Goal: Obtain resource: Download file/media

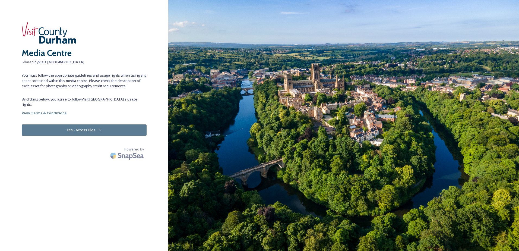
click at [106, 127] on button "Yes - Access Files" at bounding box center [84, 129] width 125 height 11
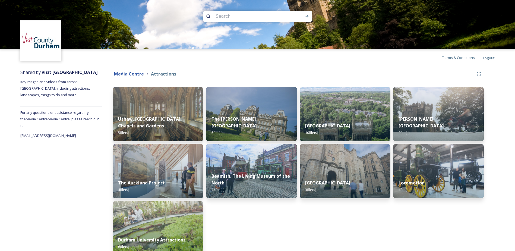
click at [136, 76] on strong "Media Centre" at bounding box center [129, 74] width 30 height 6
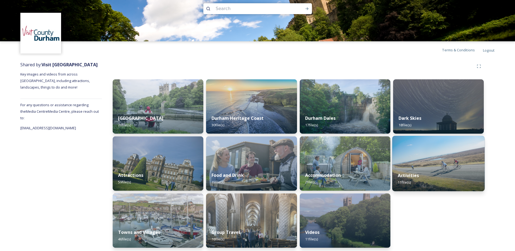
scroll to position [10, 0]
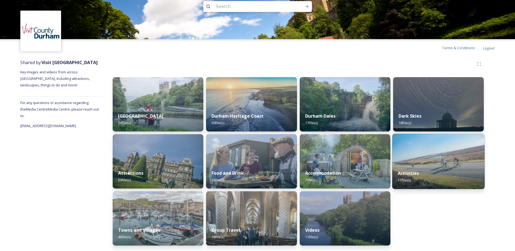
click at [431, 154] on img at bounding box center [438, 161] width 93 height 55
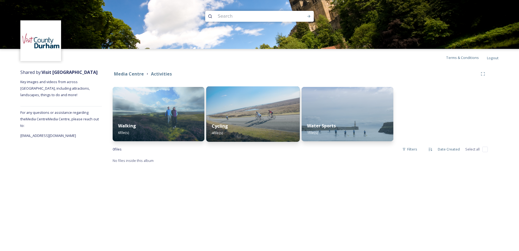
click at [225, 126] on strong "Cycling" at bounding box center [220, 126] width 16 height 6
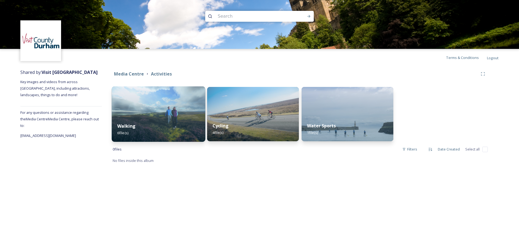
click at [166, 112] on img at bounding box center [159, 113] width 94 height 55
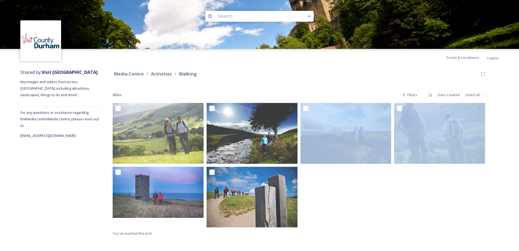
drag, startPoint x: 467, startPoint y: 184, endPoint x: 301, endPoint y: 184, distance: 166.4
click at [301, 184] on div at bounding box center [300, 166] width 375 height 127
drag, startPoint x: 301, startPoint y: 184, endPoint x: 323, endPoint y: 184, distance: 22.0
click at [323, 184] on div at bounding box center [348, 166] width 94 height 127
drag, startPoint x: 301, startPoint y: 168, endPoint x: 520, endPoint y: 170, distance: 218.6
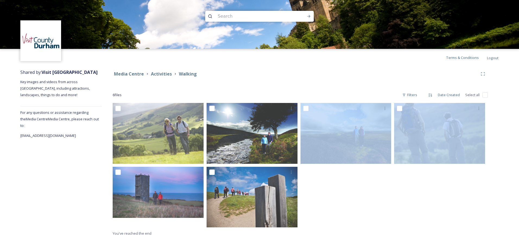
click at [519, 170] on html "Terms & Conditions Logout Shared by: Visit [GEOGRAPHIC_DATA] Key images and vid…" at bounding box center [259, 125] width 519 height 251
drag, startPoint x: 520, startPoint y: 170, endPoint x: 481, endPoint y: 172, distance: 38.6
click at [481, 172] on div at bounding box center [441, 166] width 94 height 127
